Goal: Information Seeking & Learning: Understand process/instructions

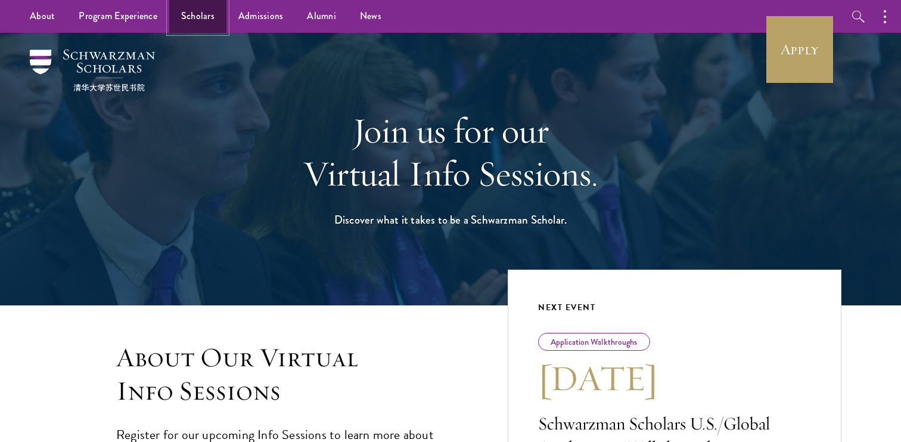
click at [195, 26] on link "Scholars" at bounding box center [197, 16] width 57 height 33
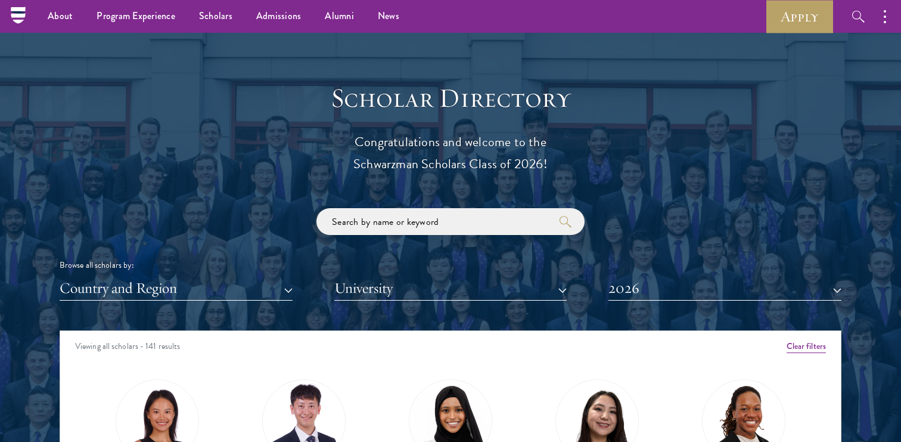
scroll to position [1247, 0]
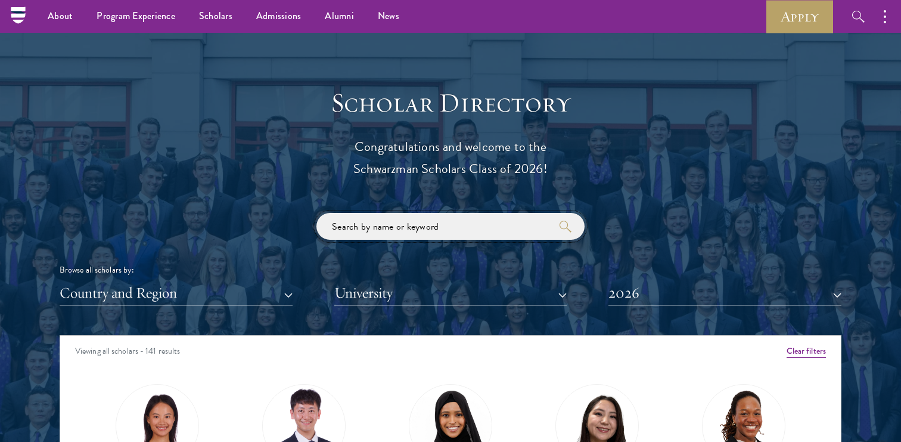
click at [399, 229] on input "search" at bounding box center [450, 226] width 268 height 27
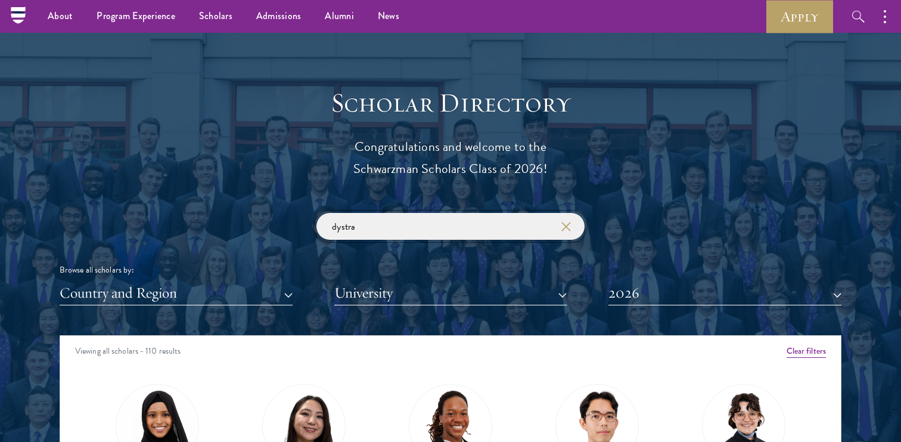
click button "submit" at bounding box center [0, 0] width 0 height 0
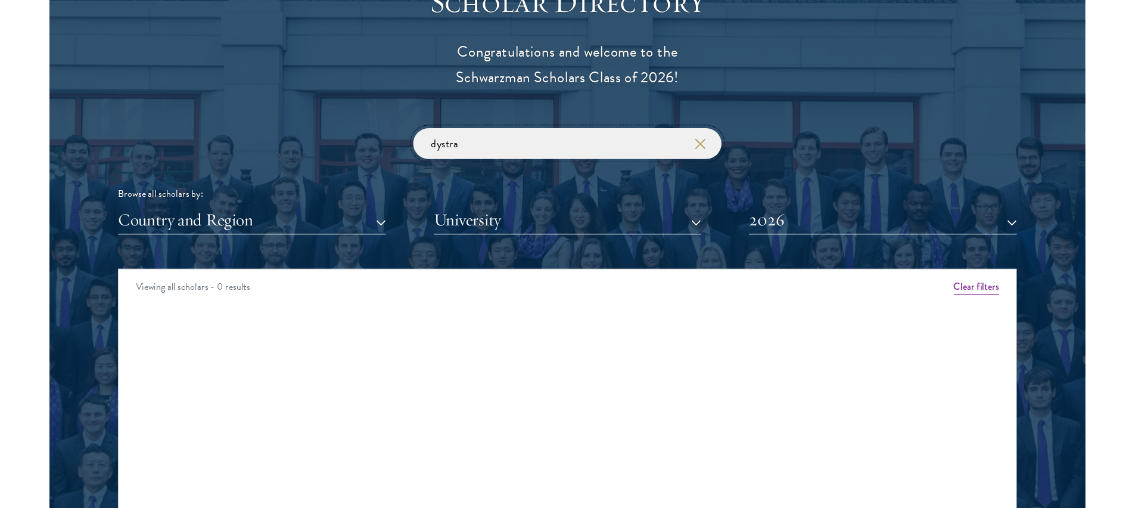
scroll to position [1366, 0]
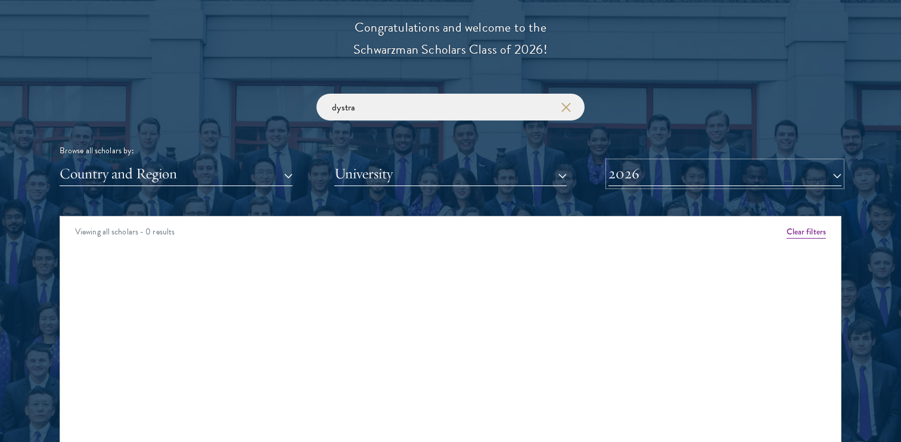
click at [623, 173] on button "2026" at bounding box center [724, 173] width 233 height 24
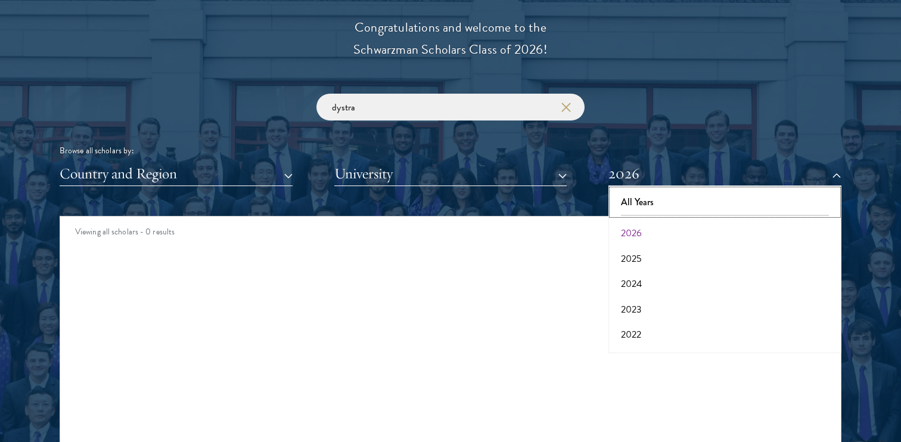
click at [654, 208] on button "All Years" at bounding box center [725, 201] width 226 height 25
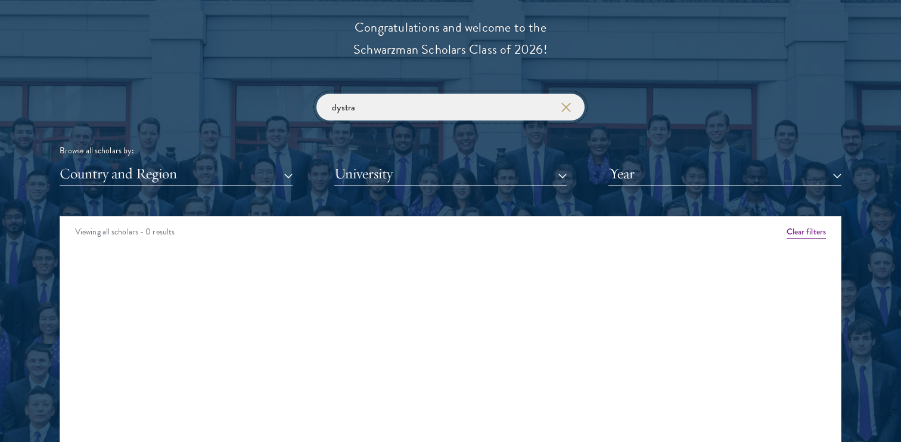
click at [436, 101] on input "dystra" at bounding box center [450, 107] width 268 height 27
click button "submit" at bounding box center [0, 0] width 0 height 0
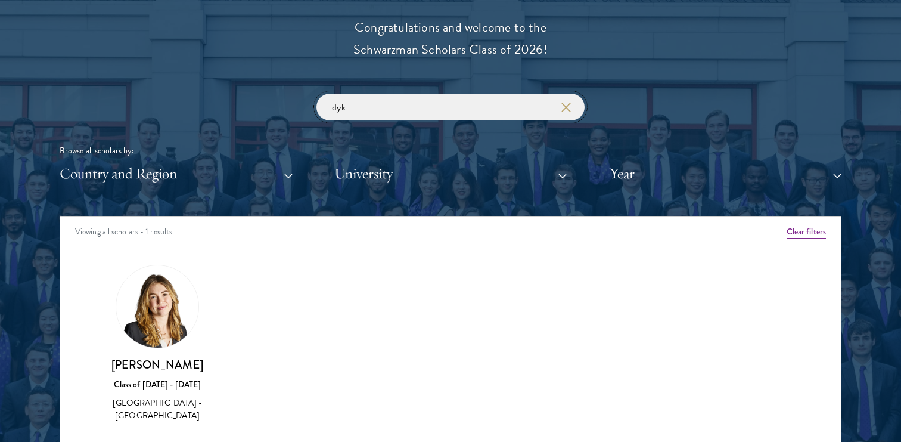
type input "dyk"
click at [125, 306] on img at bounding box center [157, 311] width 82 height 92
click at [140, 319] on img at bounding box center [157, 311] width 82 height 92
click at [172, 372] on div "Katie Dykstra Class of 2022 - 2023 United States of America - Princeton Univers…" at bounding box center [157, 390] width 123 height 66
click at [176, 353] on div "Katie Dykstra Class of 2022 - 2023 United States of America - Princeton Univers…" at bounding box center [157, 344] width 123 height 158
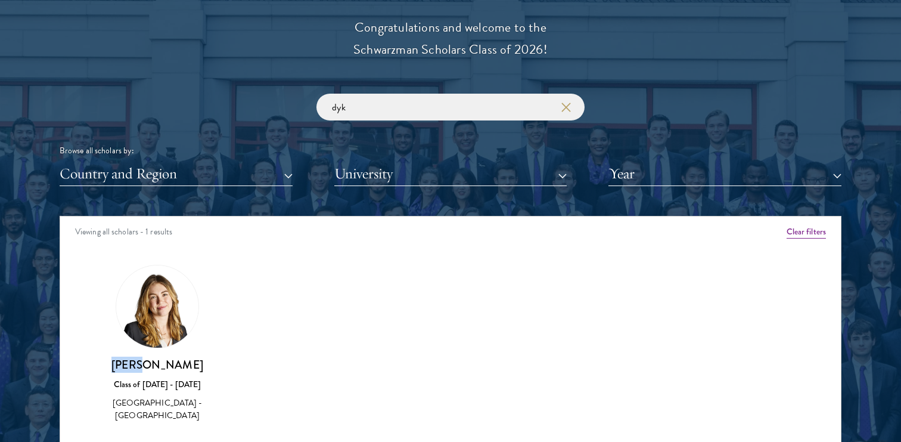
click at [176, 353] on div "Katie Dykstra Class of 2022 - 2023 United States of America - Princeton Univers…" at bounding box center [157, 344] width 123 height 158
click at [237, 353] on div "Amber Class of 2025 - 2026 China - Peking University View Bio Cirenquji Class o…" at bounding box center [450, 354] width 781 height 209
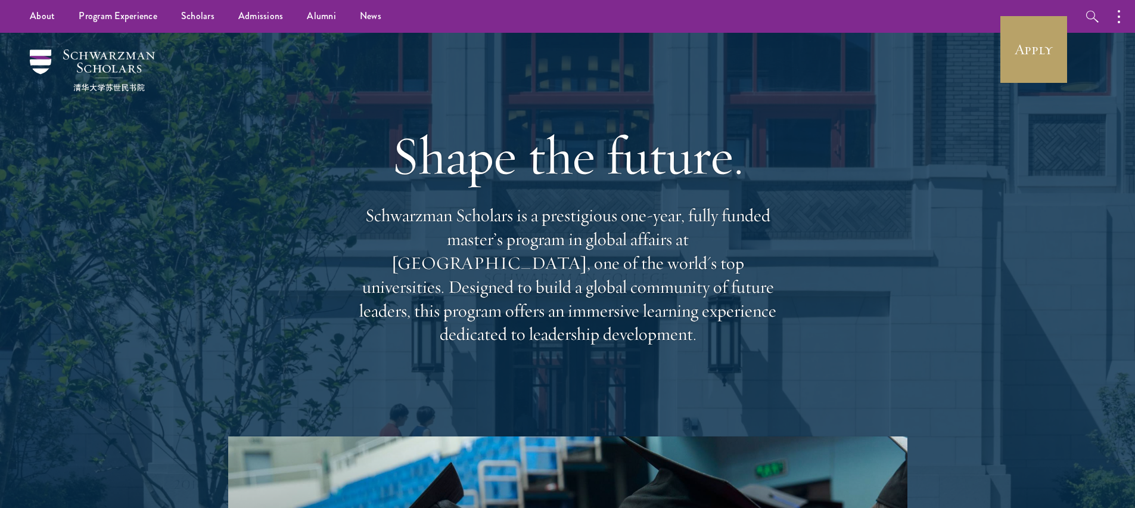
drag, startPoint x: 358, startPoint y: 229, endPoint x: 778, endPoint y: 332, distance: 432.4
click at [778, 332] on p "Schwarzman Scholars is a prestigious one-year, fully funded master’s program in…" at bounding box center [567, 275] width 429 height 142
copy p "Schwarzman Scholars is a prestigious one-year, fully funded master’s program in…"
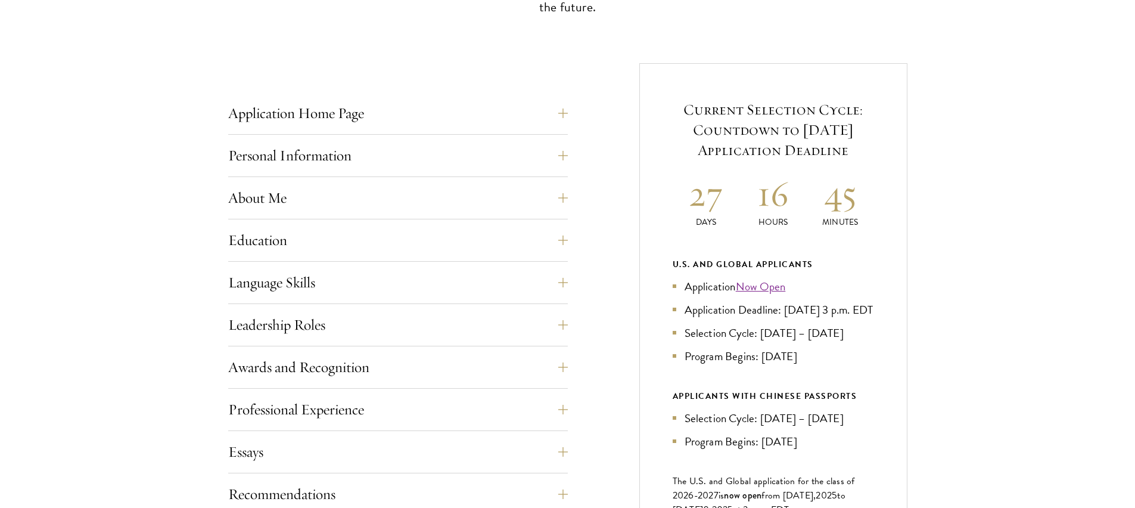
scroll to position [589, 0]
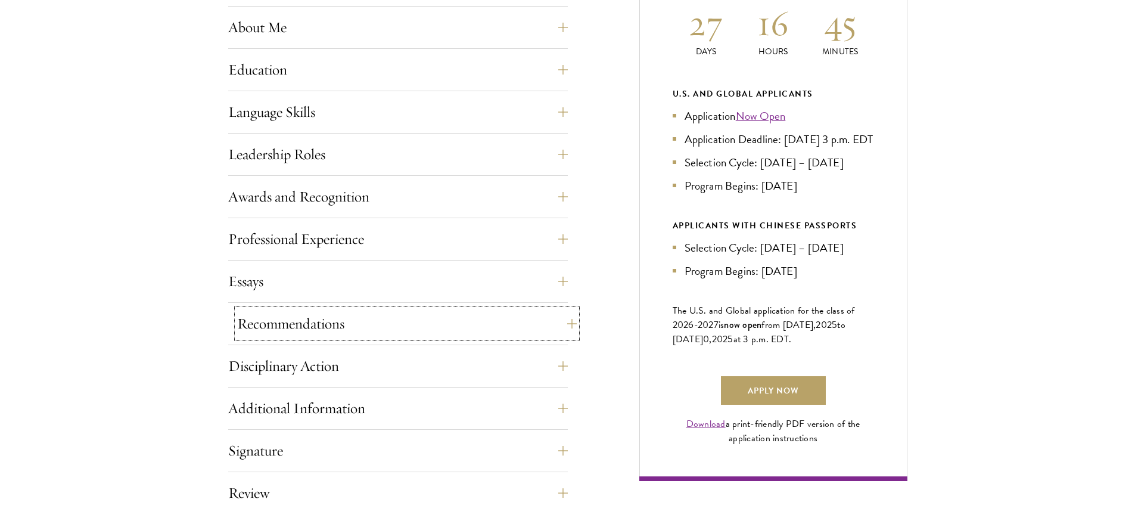
click at [283, 333] on button "Recommendations" at bounding box center [407, 323] width 340 height 29
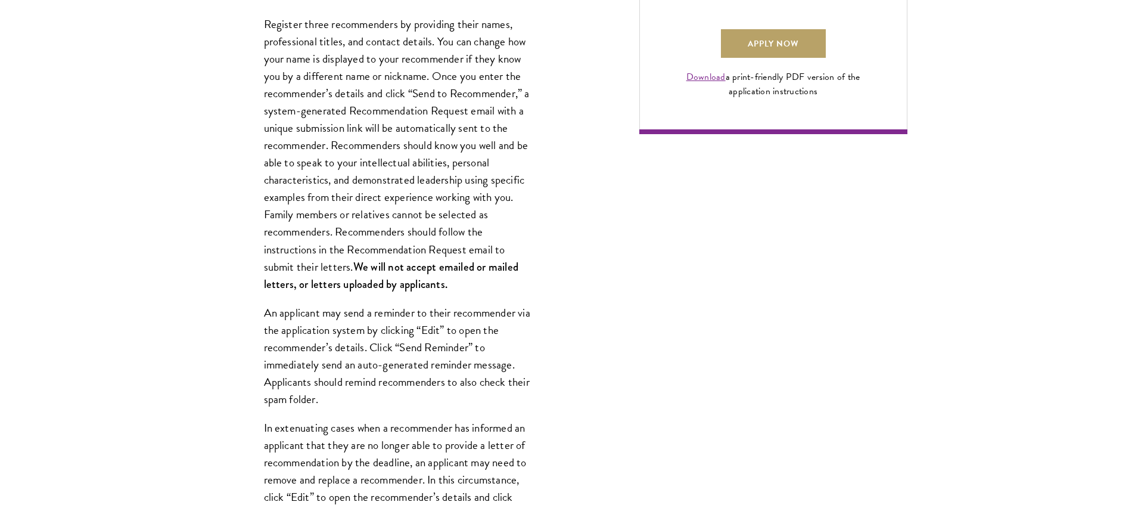
scroll to position [943, 0]
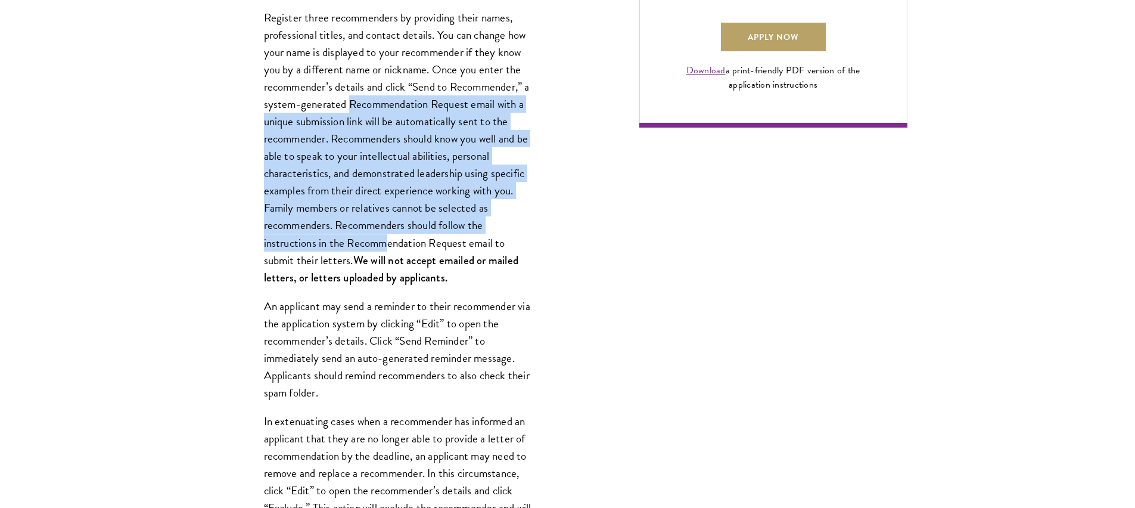
drag, startPoint x: 357, startPoint y: 104, endPoint x: 389, endPoint y: 250, distance: 149.4
click at [389, 250] on p "Register three recommenders by providing their names, professional titles, and …" at bounding box center [398, 147] width 268 height 277
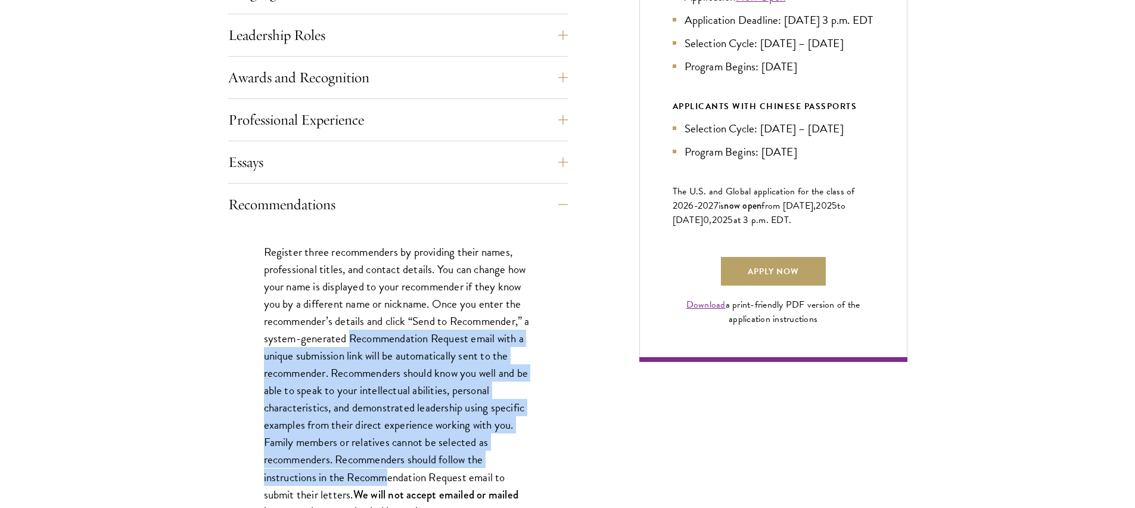
scroll to position [897, 0]
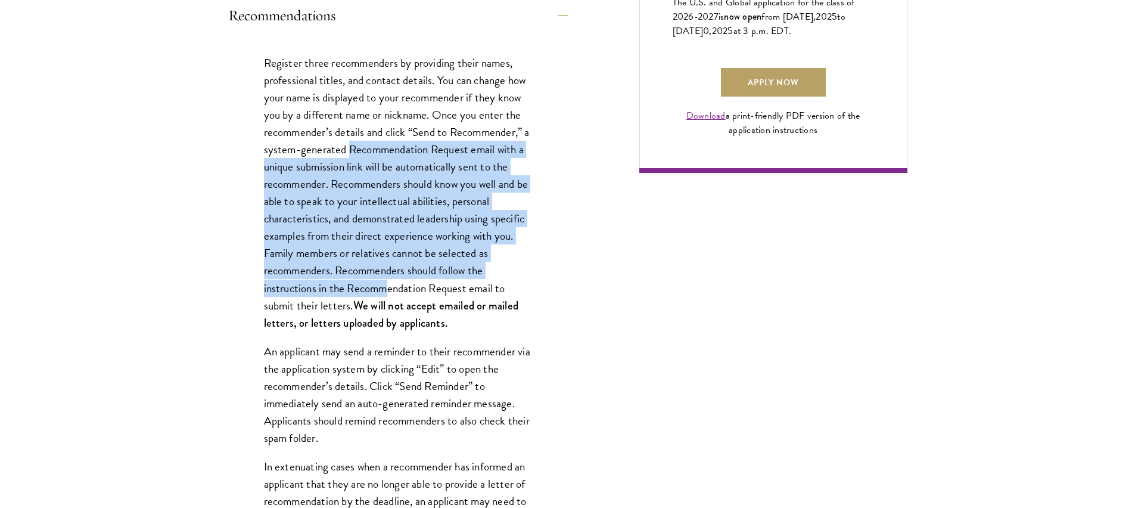
click at [354, 304] on p "Register three recommenders by providing their names, professional titles, and …" at bounding box center [398, 192] width 268 height 277
copy p "Recommendation Request email with a unique submission link will be automaticall…"
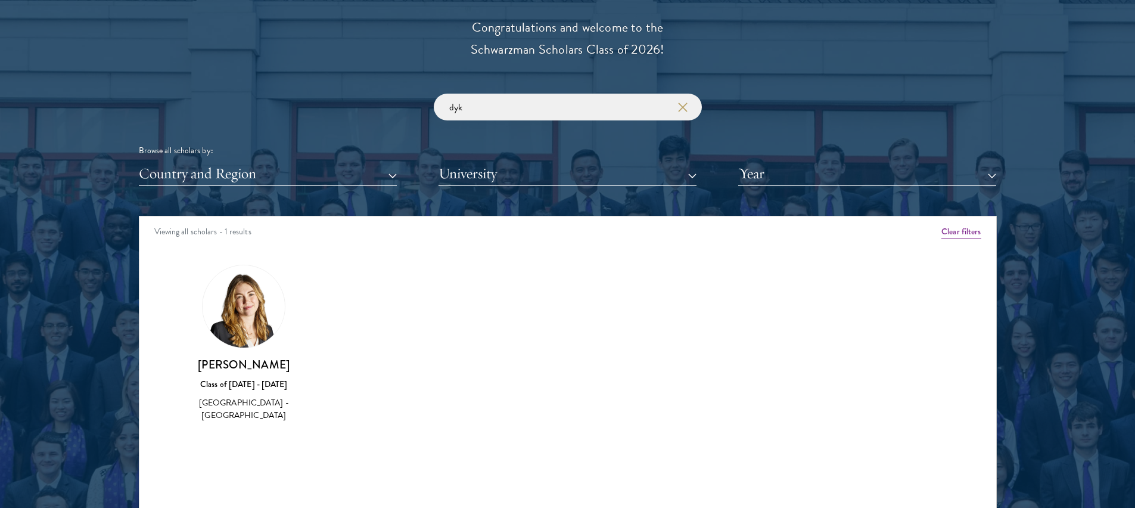
scroll to position [1366, 0]
